Goal: Information Seeking & Learning: Learn about a topic

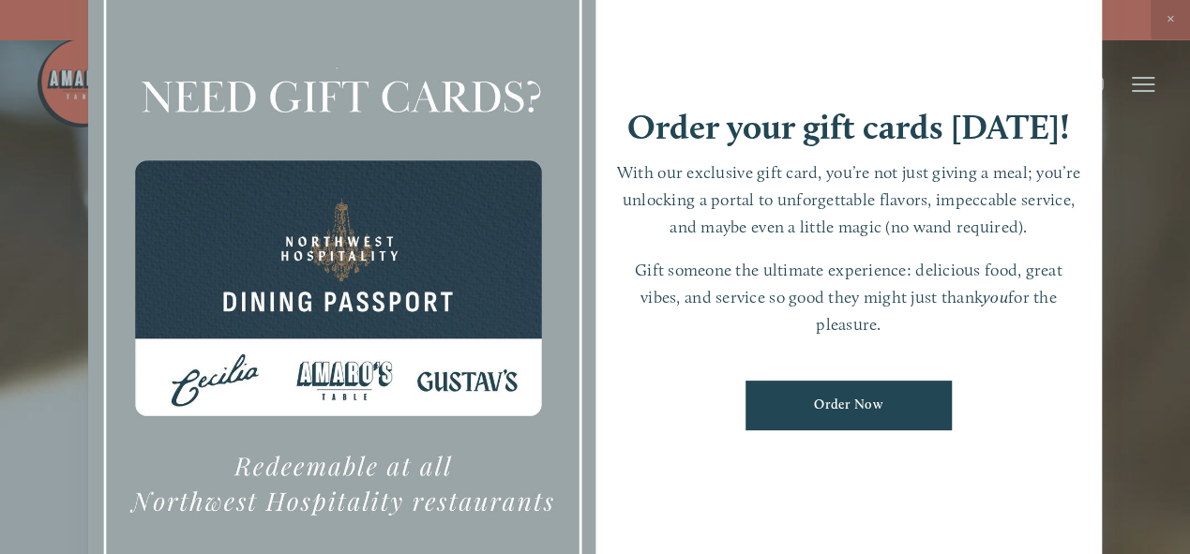
click at [1172, 10] on div at bounding box center [595, 277] width 1190 height 554
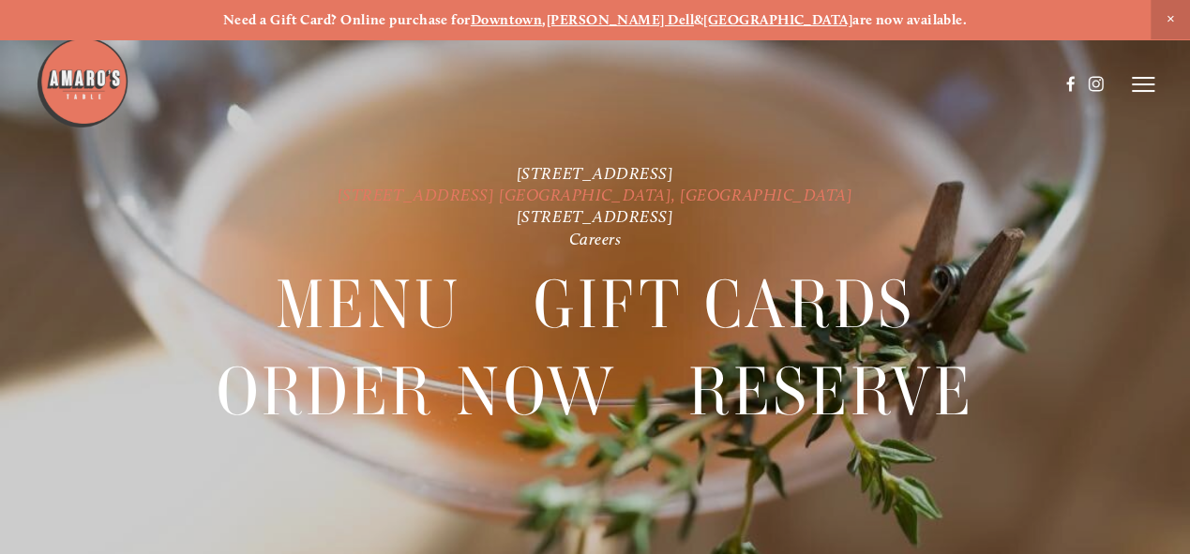
click at [621, 195] on link "[STREET_ADDRESS] [GEOGRAPHIC_DATA], [GEOGRAPHIC_DATA]" at bounding box center [595, 195] width 516 height 20
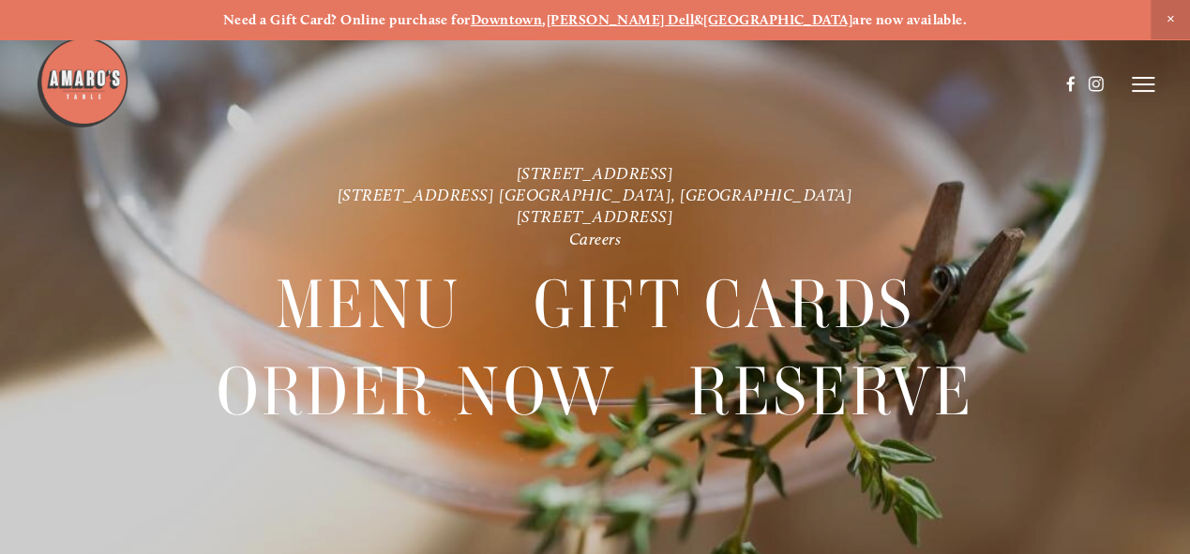
click at [686, 166] on header "Menu Order Now Visit Gallery 0" at bounding box center [595, 84] width 1118 height 168
click at [674, 169] on link "[STREET_ADDRESS]" at bounding box center [595, 173] width 157 height 20
click at [1140, 80] on icon at bounding box center [1142, 84] width 22 height 17
click at [1140, 72] on header "Menu Order Now Visit Gallery 0" at bounding box center [595, 84] width 1190 height 168
click at [1136, 91] on icon at bounding box center [1139, 84] width 17 height 17
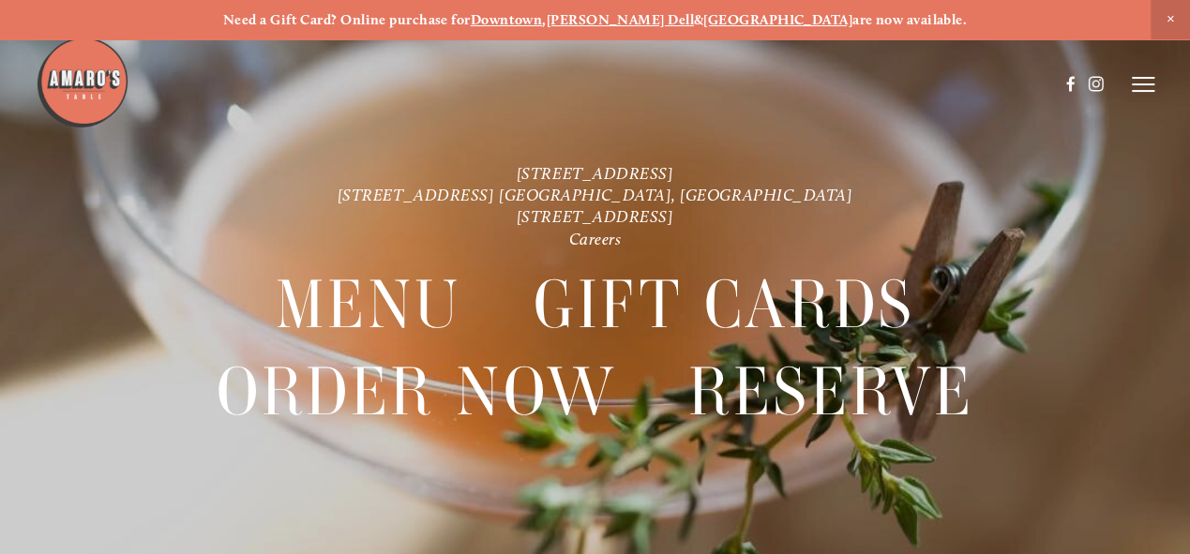
click at [1172, 8] on span "Close Announcement" at bounding box center [1169, 19] width 39 height 39
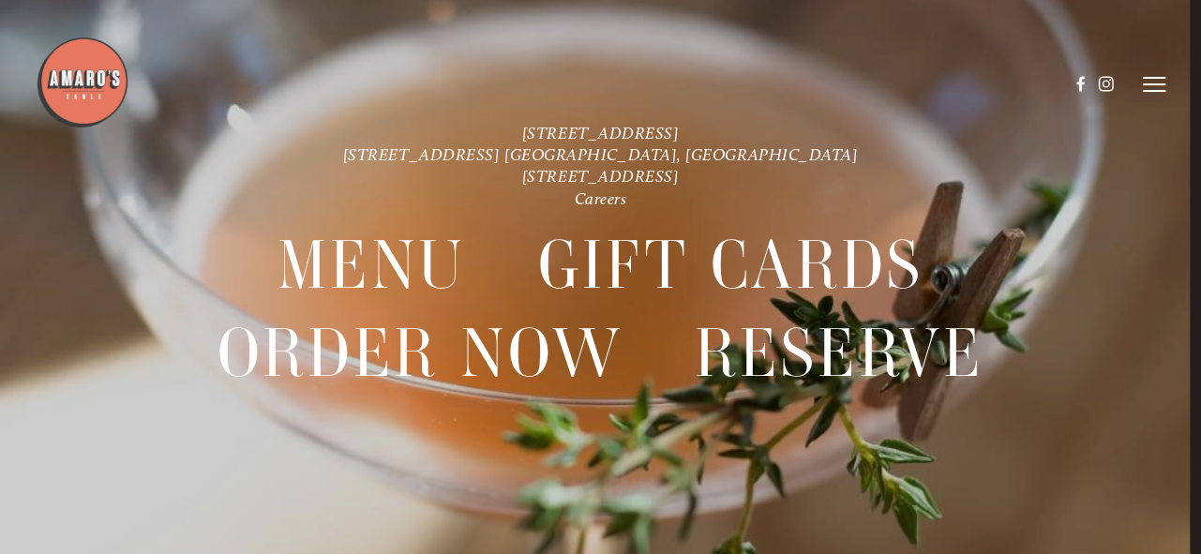
click at [1154, 78] on line at bounding box center [1154, 78] width 22 height 0
click at [947, 82] on span "Visit" at bounding box center [945, 84] width 27 height 16
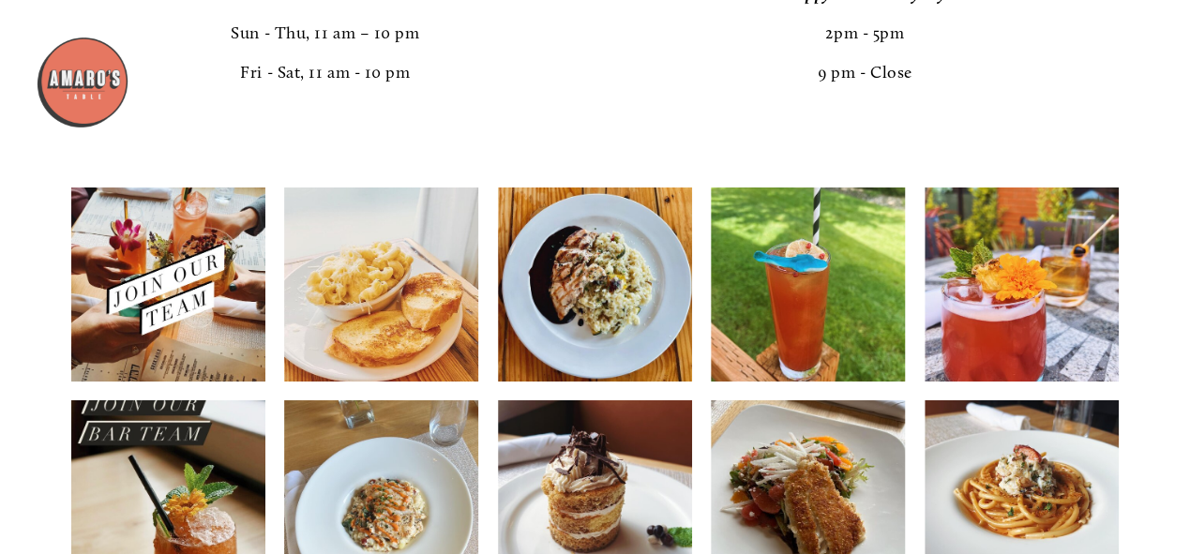
scroll to position [3058, 0]
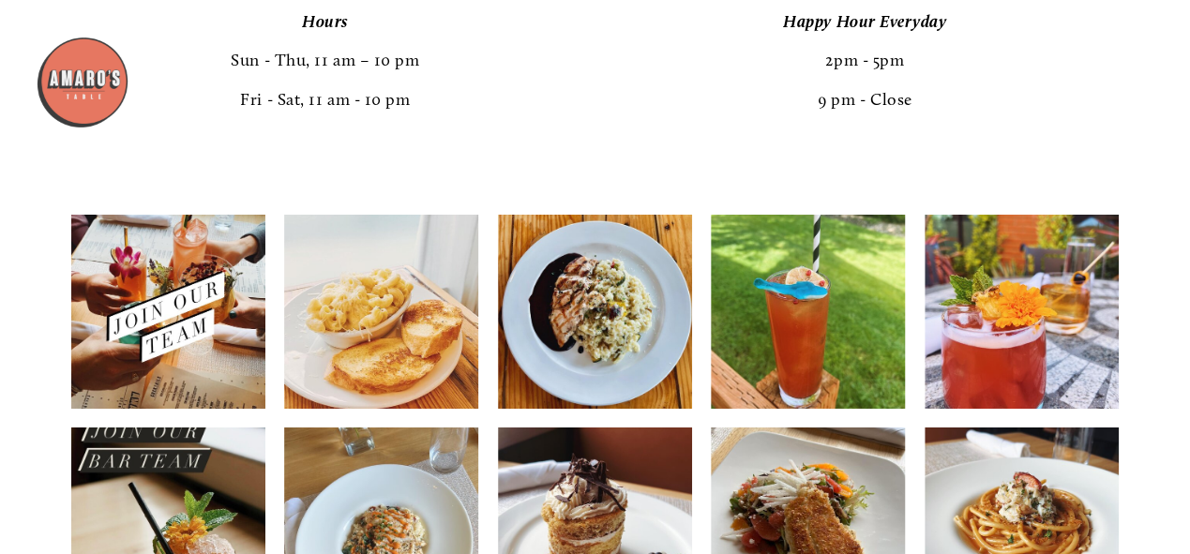
drag, startPoint x: 1199, startPoint y: 368, endPoint x: 348, endPoint y: 340, distance: 851.6
click at [348, 340] on img at bounding box center [381, 311] width 194 height 243
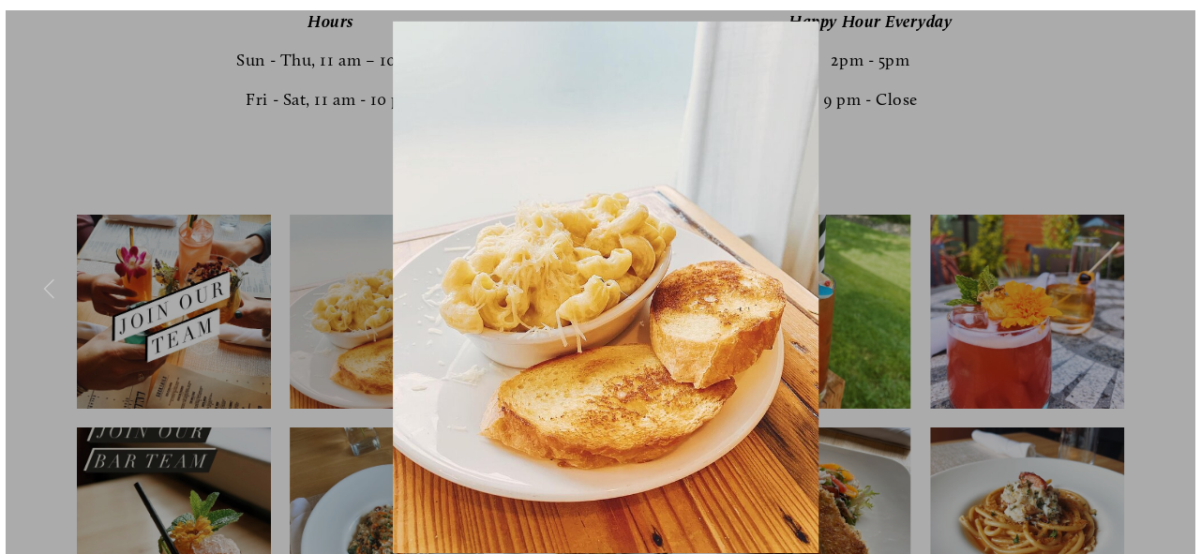
scroll to position [3068, 0]
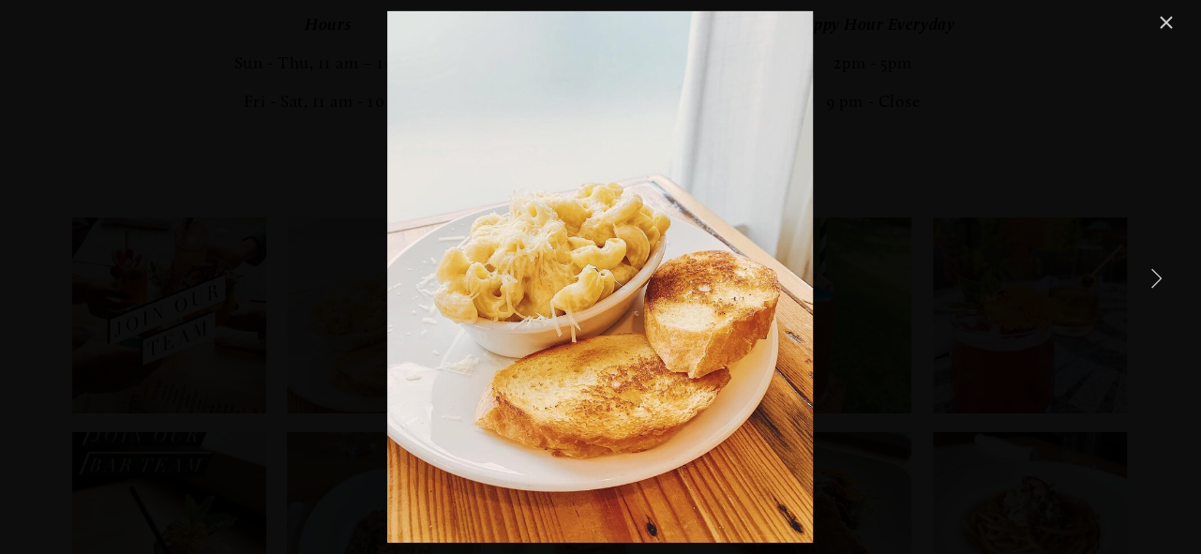
click at [1164, 272] on link "Next Item" at bounding box center [1155, 277] width 41 height 41
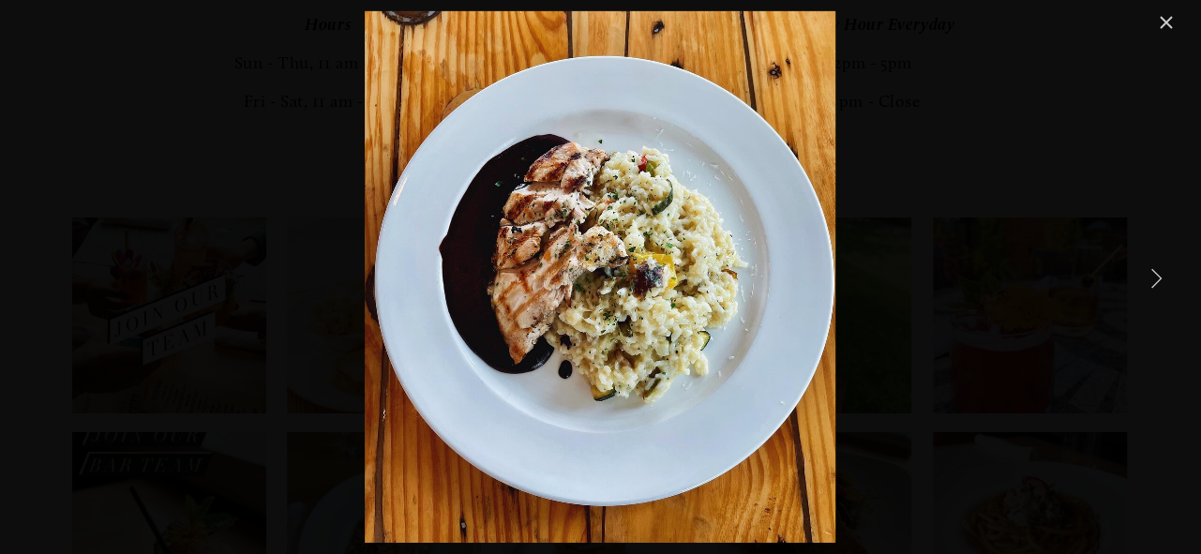
click at [1164, 272] on link "Next Item" at bounding box center [1155, 277] width 41 height 41
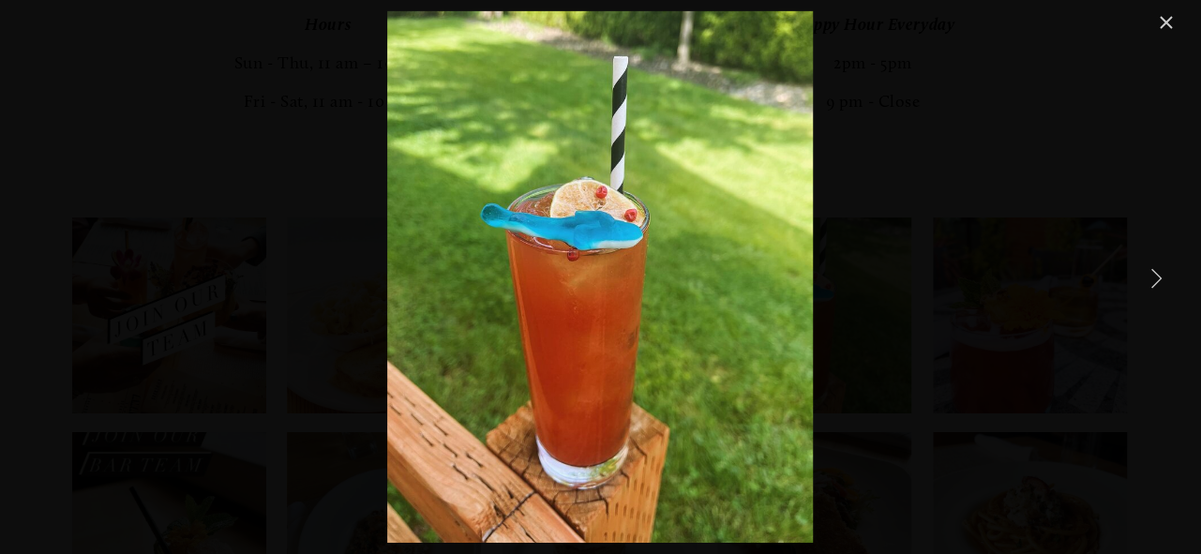
click at [1164, 272] on link "Next Item" at bounding box center [1155, 277] width 41 height 41
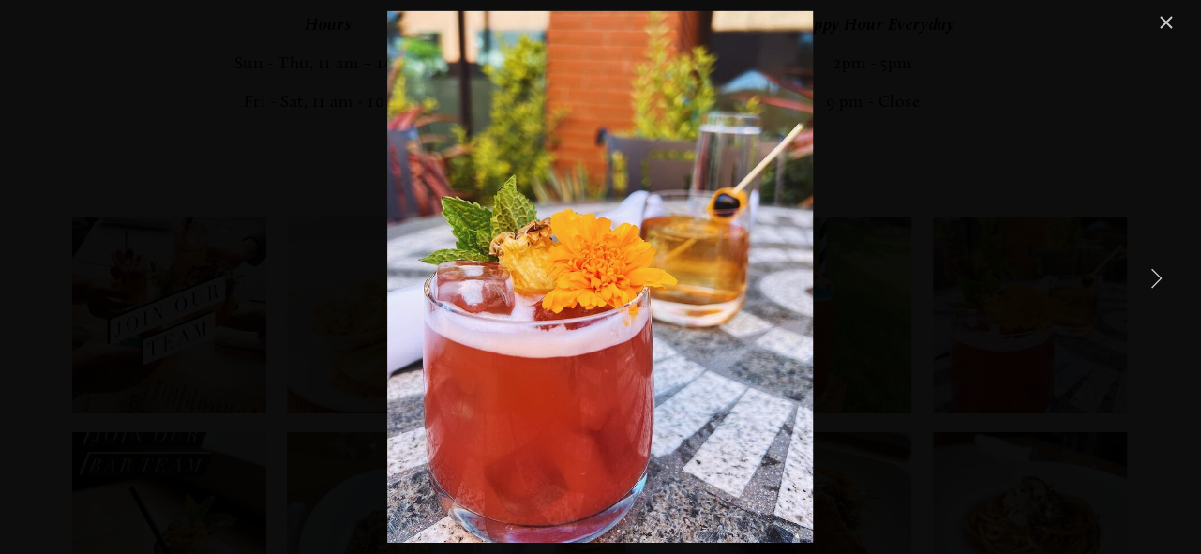
click at [1164, 272] on link "Next Item" at bounding box center [1155, 277] width 41 height 41
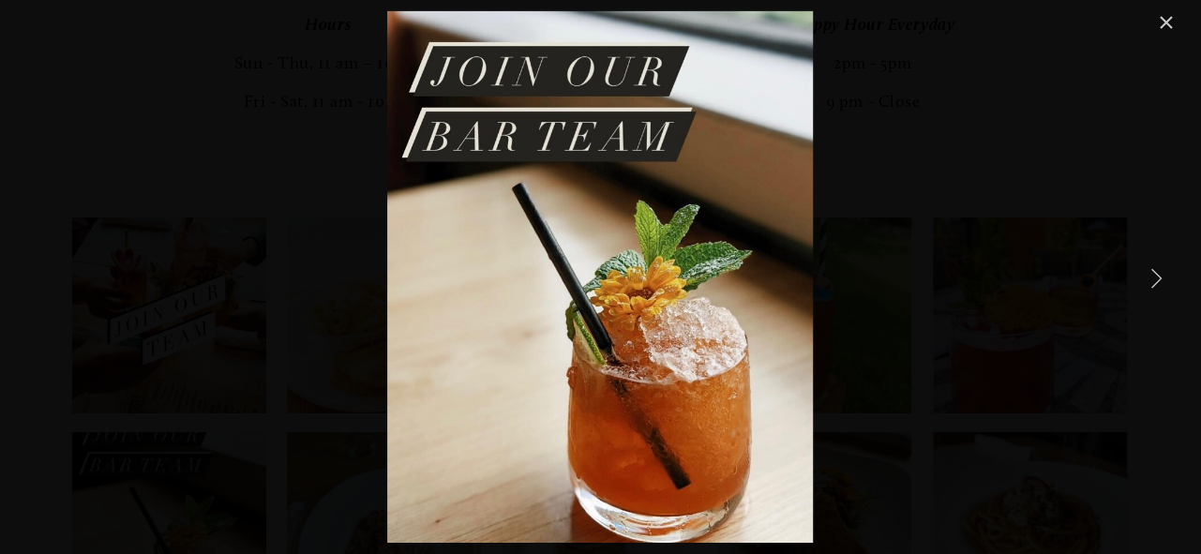
click at [1164, 272] on link "Next Item" at bounding box center [1155, 277] width 41 height 41
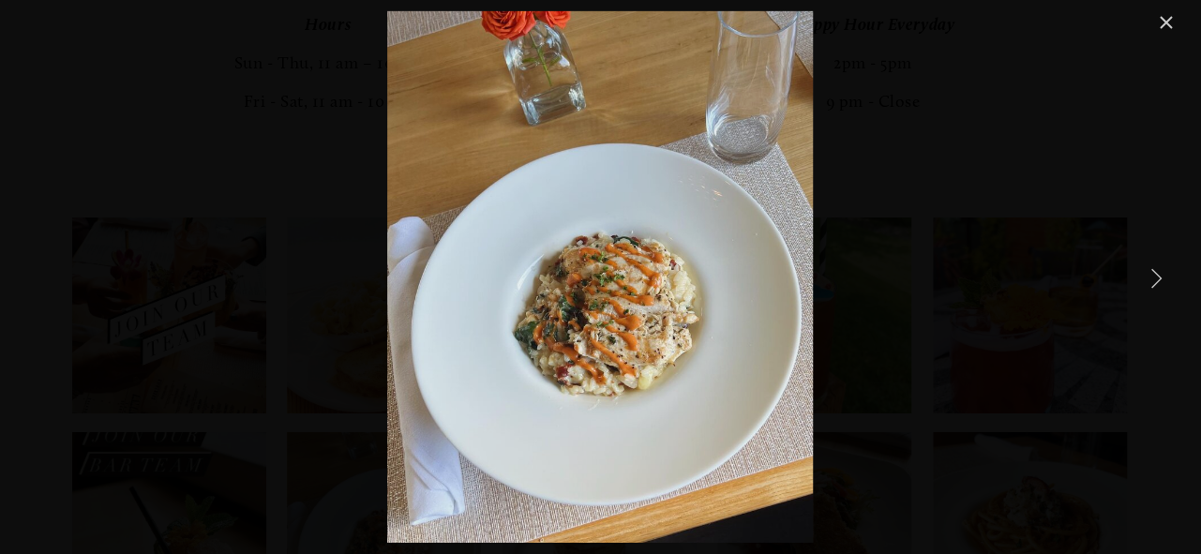
click at [1164, 272] on link "Next Item" at bounding box center [1155, 277] width 41 height 41
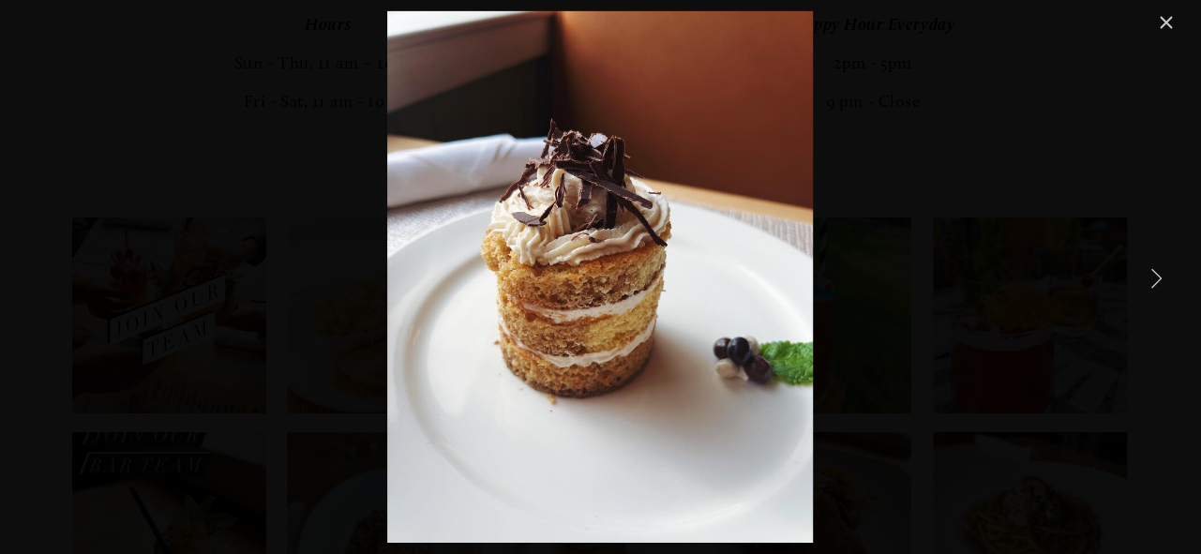
click at [1164, 272] on link "Next Item" at bounding box center [1155, 277] width 41 height 41
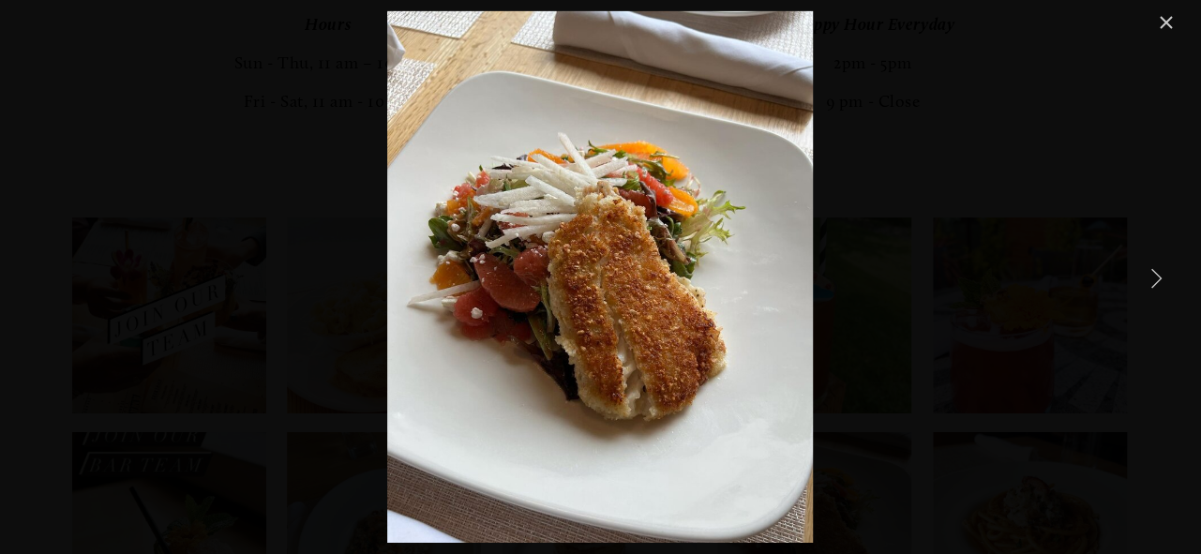
click at [1164, 272] on link "Next Item" at bounding box center [1155, 277] width 41 height 41
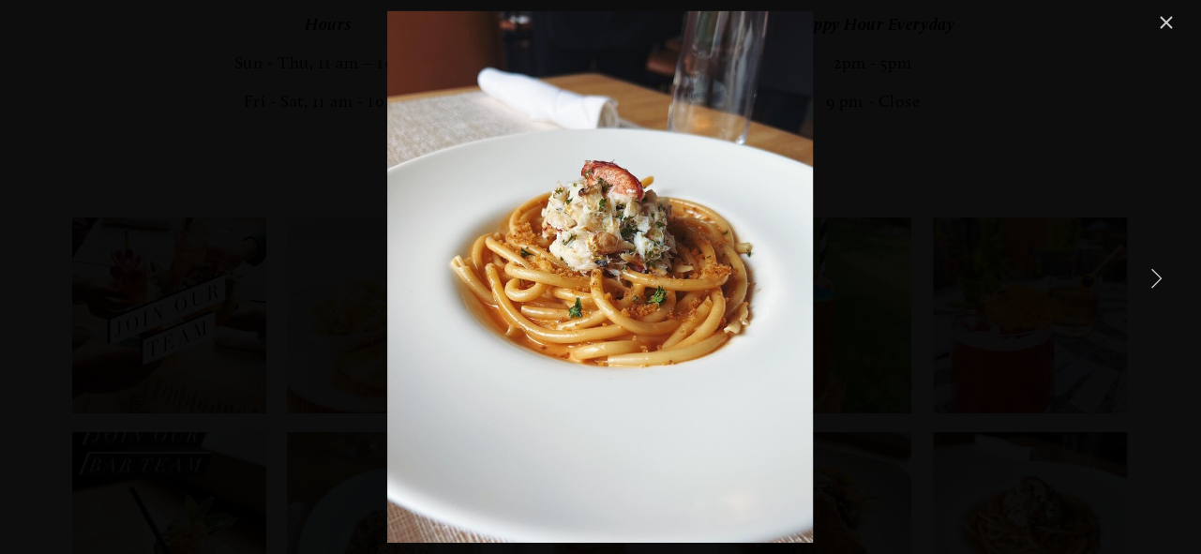
click at [1164, 272] on link "Next Item" at bounding box center [1155, 277] width 41 height 41
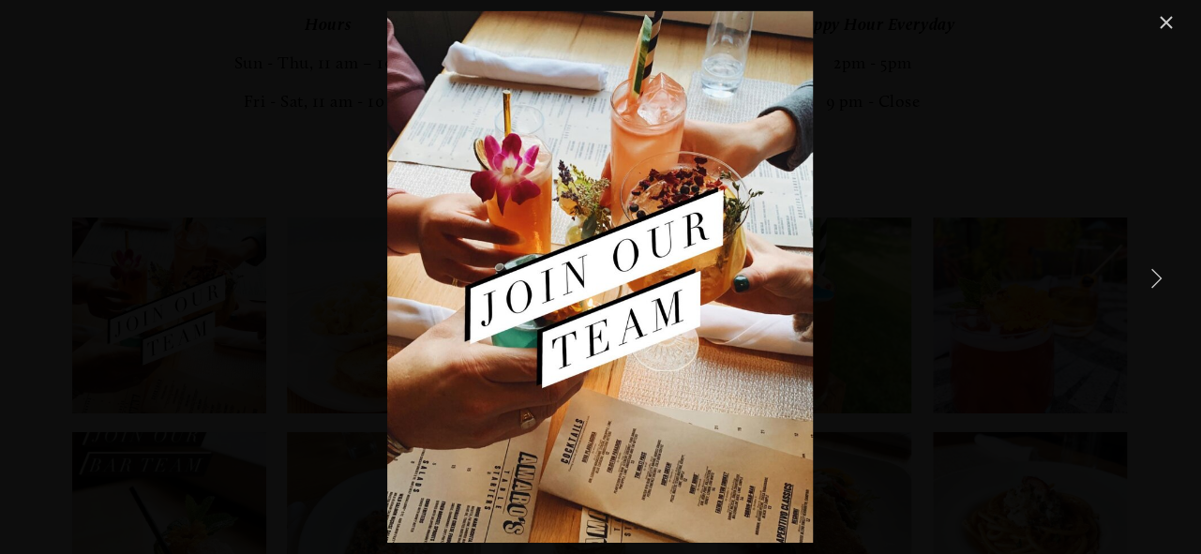
click at [1172, 271] on link "Next Item" at bounding box center [1155, 277] width 41 height 41
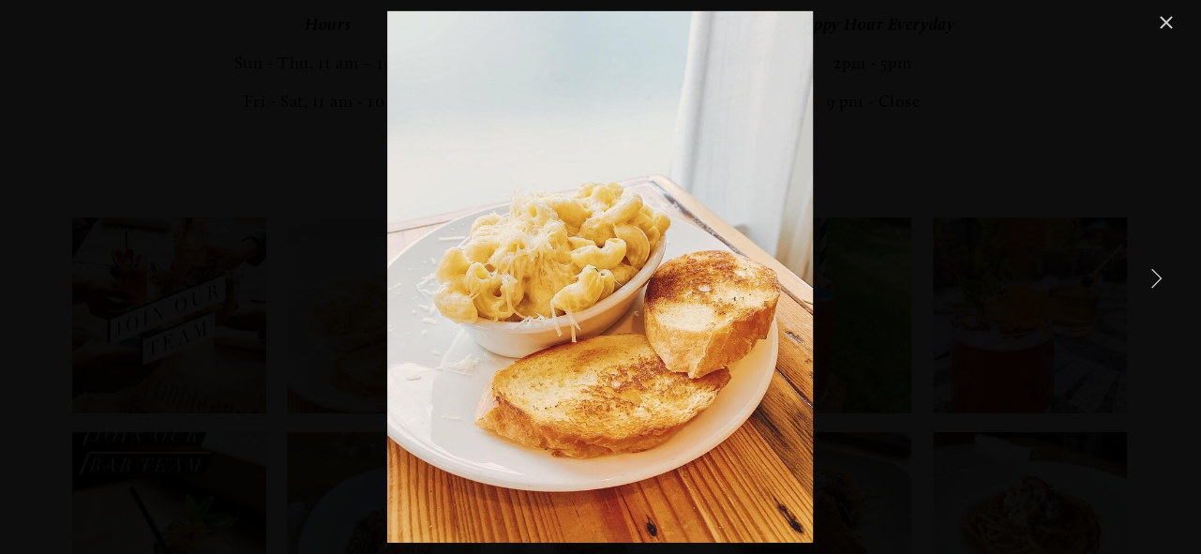
click at [1171, 15] on link "Close" at bounding box center [1165, 22] width 22 height 22
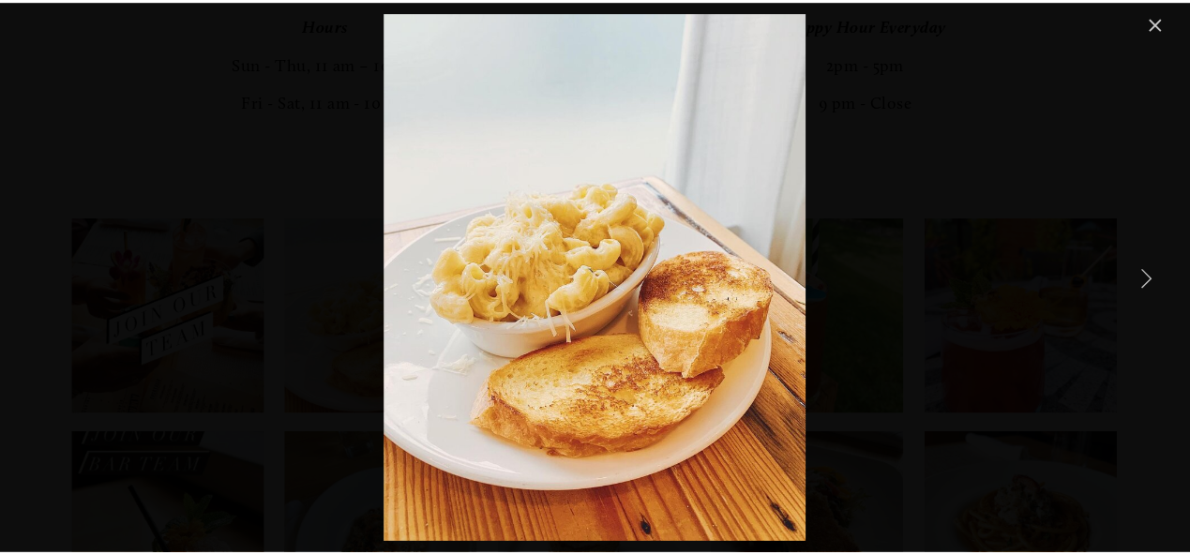
scroll to position [3058, 0]
